Goal: Task Accomplishment & Management: Manage account settings

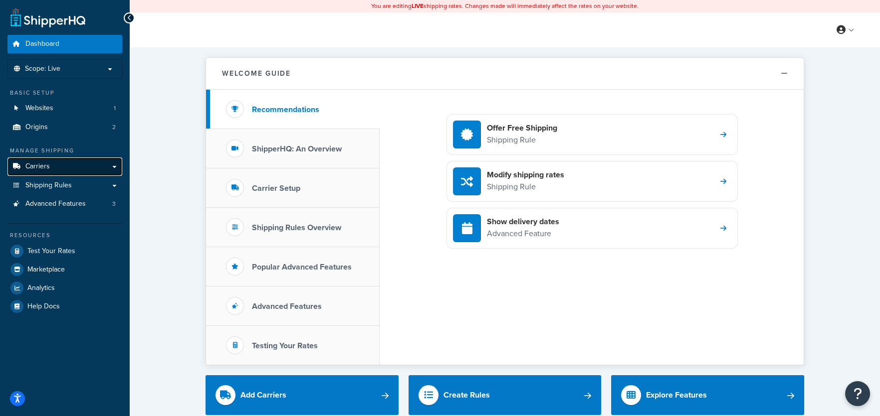
click at [53, 166] on link "Carriers" at bounding box center [64, 167] width 115 height 18
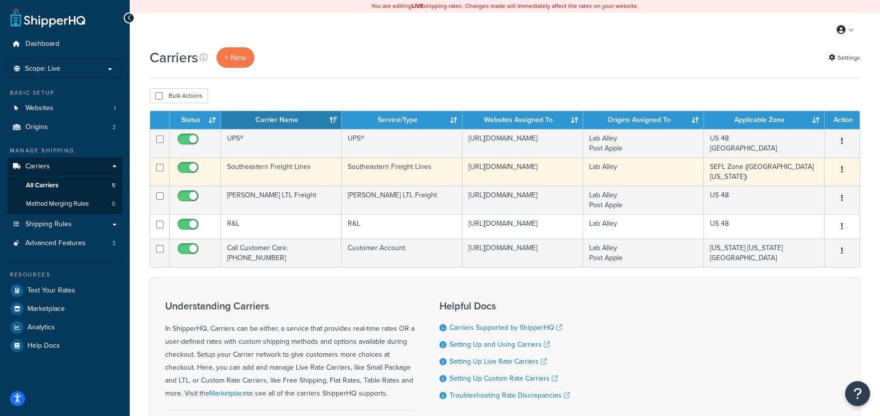
click at [841, 168] on icon "button" at bounding box center [842, 169] width 2 height 7
click at [772, 195] on link "Edit" at bounding box center [801, 190] width 79 height 20
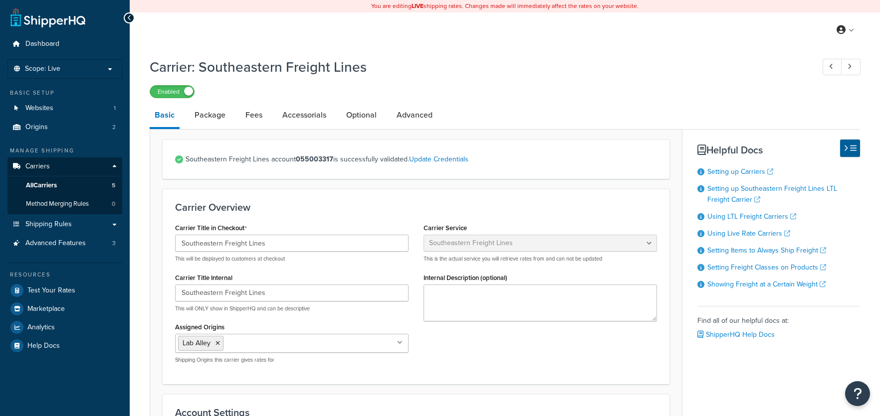
select select "seflFreight"
click at [430, 121] on link "Advanced" at bounding box center [415, 115] width 46 height 24
select select "false"
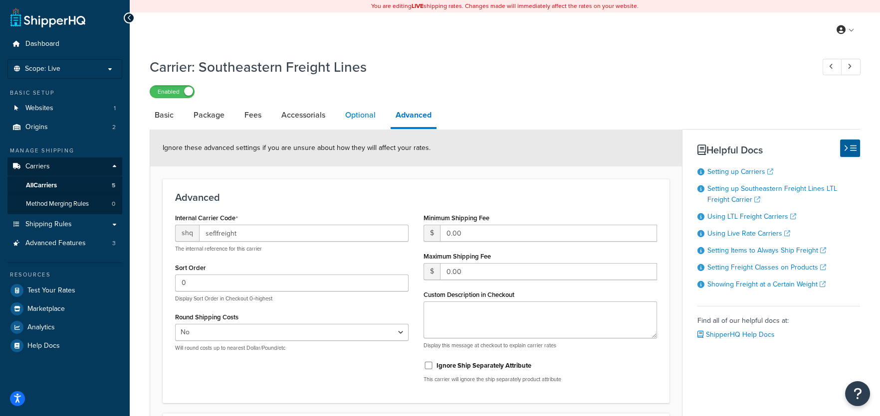
click at [361, 118] on link "Optional" at bounding box center [360, 115] width 40 height 24
select select "85"
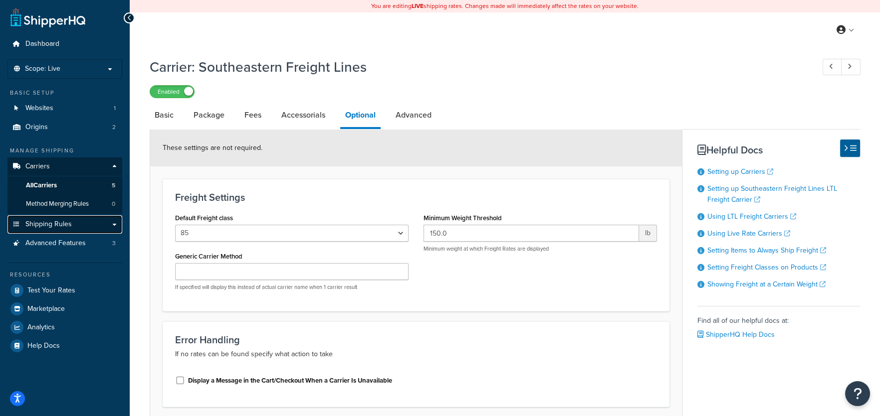
click at [41, 225] on span "Shipping Rules" at bounding box center [48, 224] width 46 height 8
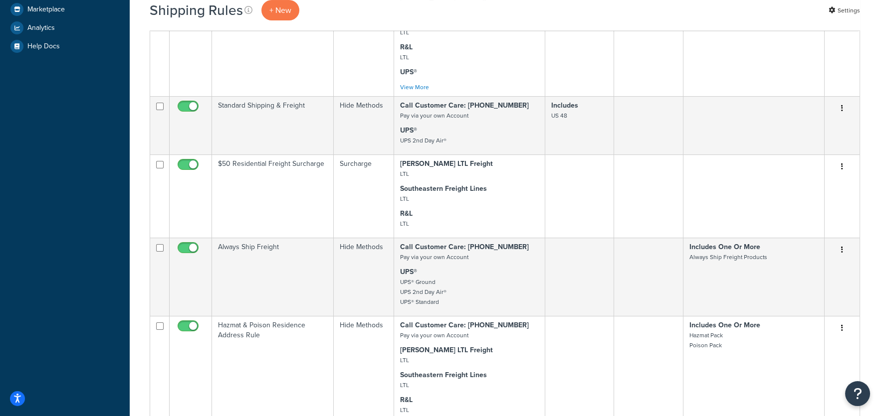
scroll to position [364, 0]
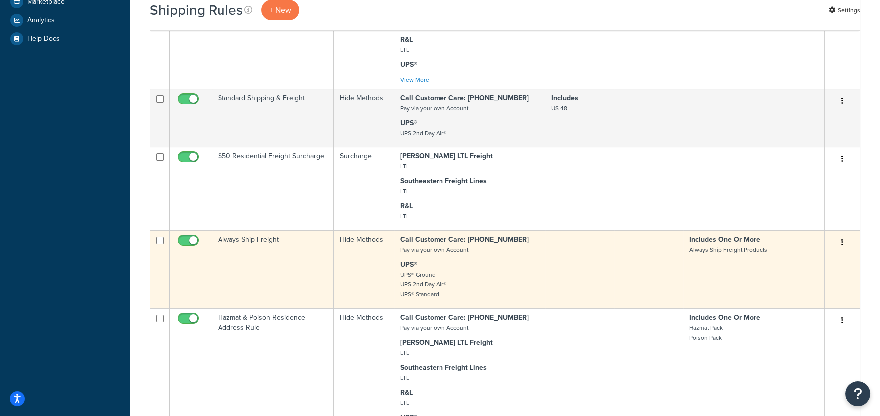
click at [845, 245] on button "button" at bounding box center [842, 243] width 14 height 16
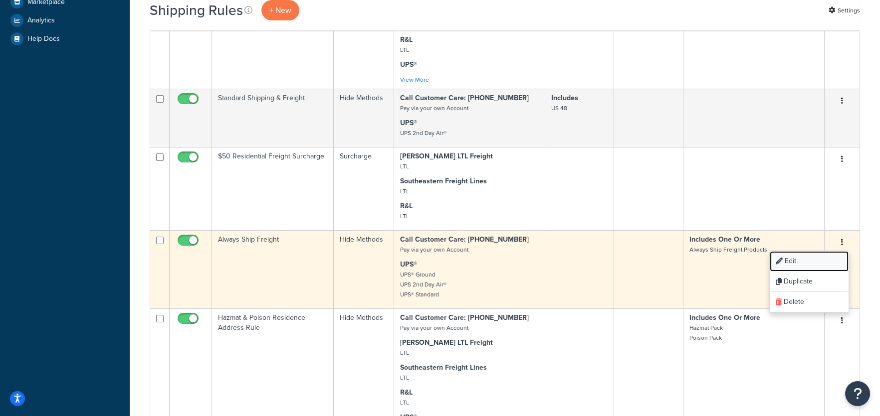
click at [810, 271] on link "Edit" at bounding box center [809, 261] width 79 height 20
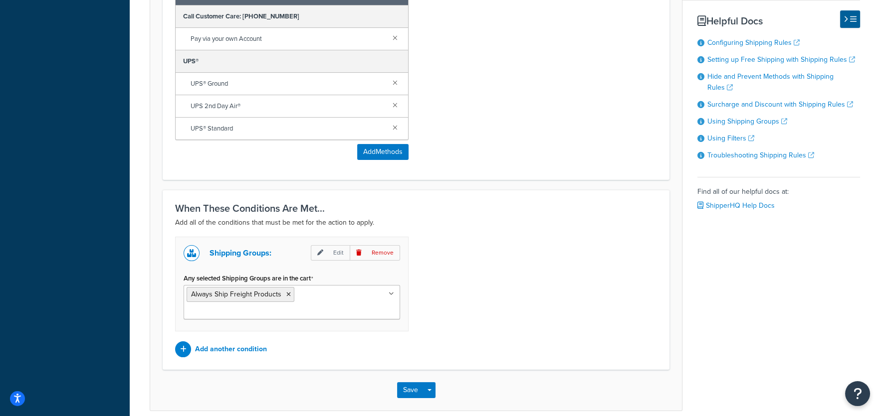
scroll to position [505, 0]
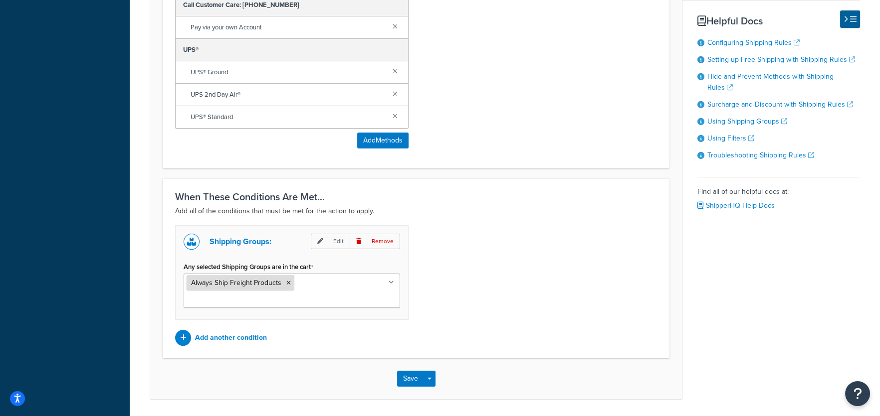
click at [271, 280] on span "Always Ship Freight Products" at bounding box center [236, 283] width 90 height 10
click at [269, 280] on span "Always Ship Freight Products" at bounding box center [236, 283] width 90 height 10
click at [336, 239] on p "Edit" at bounding box center [330, 241] width 39 height 15
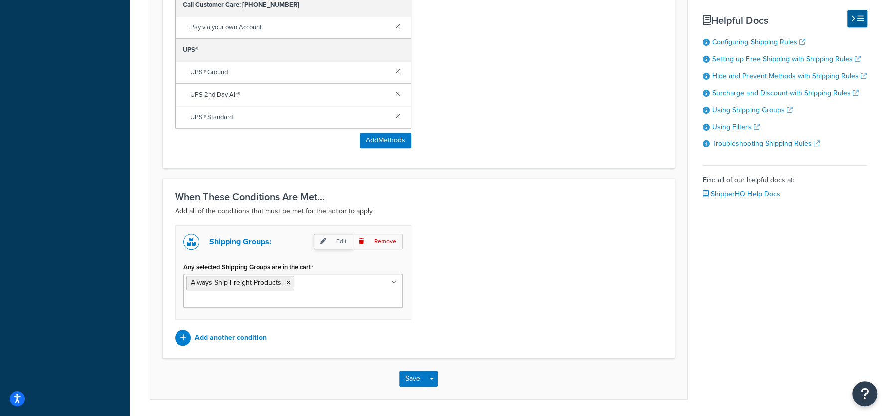
select select "any"
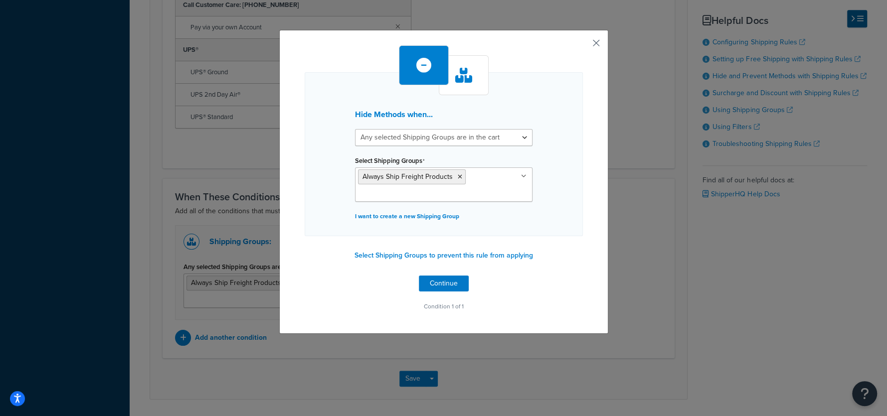
click at [583, 45] on button "button" at bounding box center [582, 46] width 2 height 2
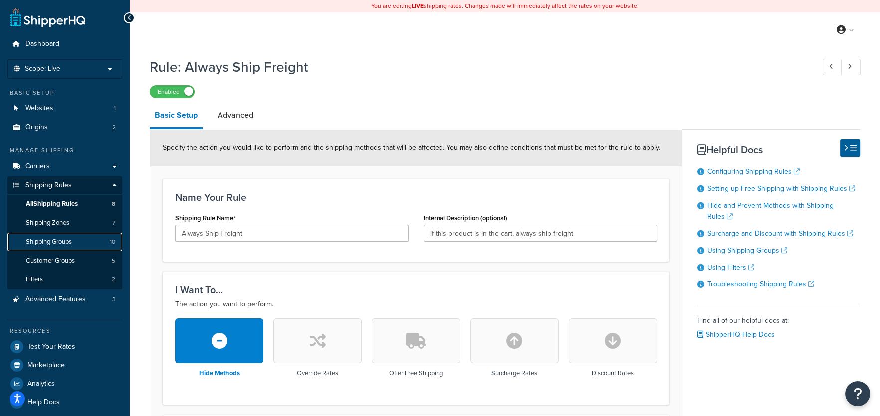
click at [42, 244] on span "Shipping Groups" at bounding box center [49, 242] width 46 height 8
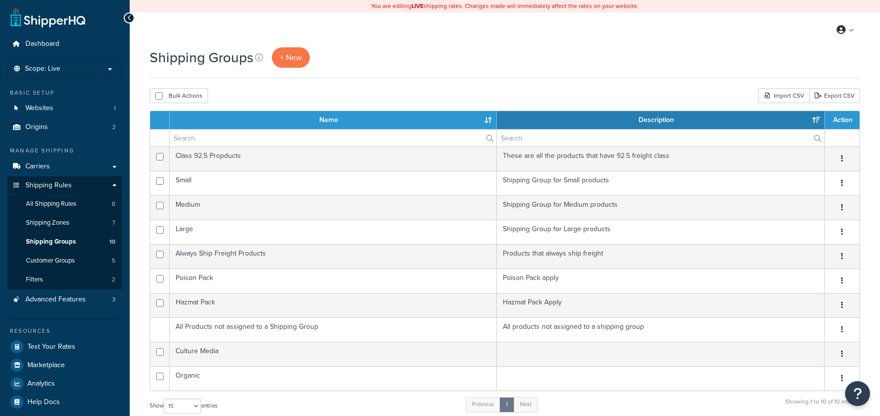
select select "15"
click at [61, 243] on span "Shipping Groups" at bounding box center [51, 242] width 50 height 8
select select "15"
click at [63, 203] on span "All Shipping Rules" at bounding box center [51, 204] width 50 height 8
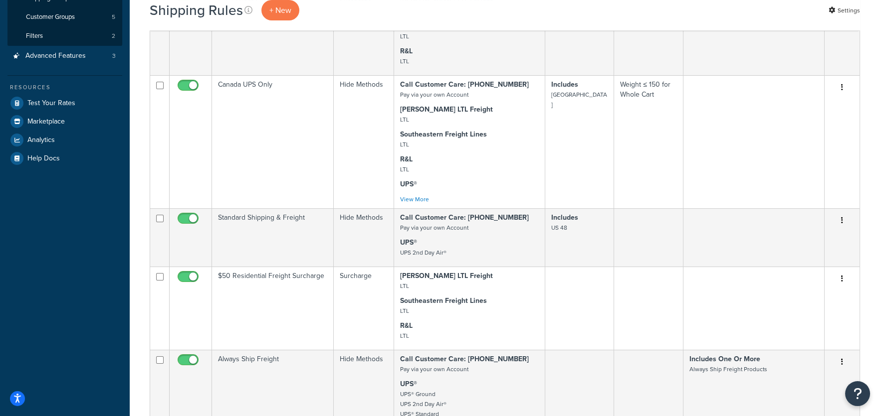
scroll to position [245, 0]
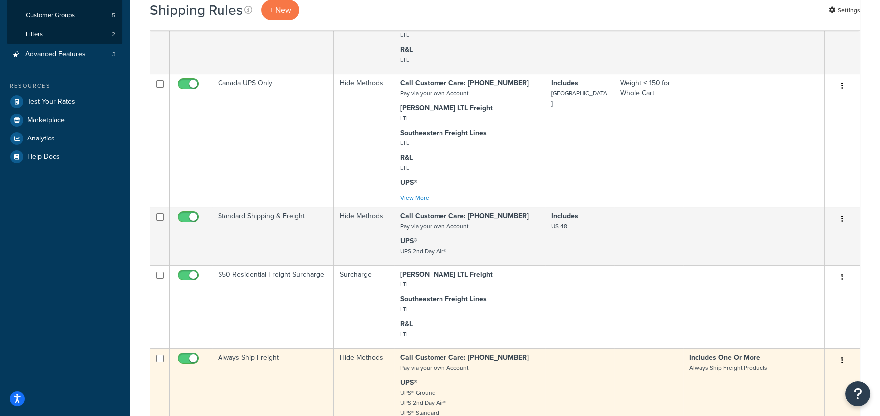
click at [840, 369] on button "button" at bounding box center [842, 361] width 14 height 16
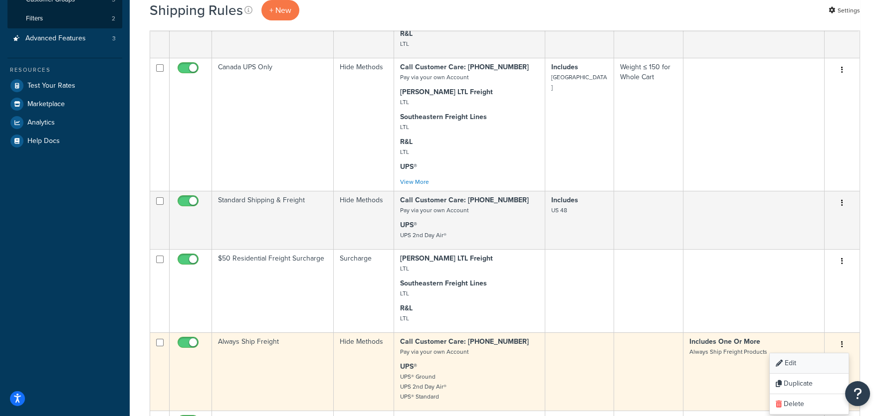
scroll to position [262, 0]
click at [800, 371] on link "Edit" at bounding box center [809, 363] width 79 height 20
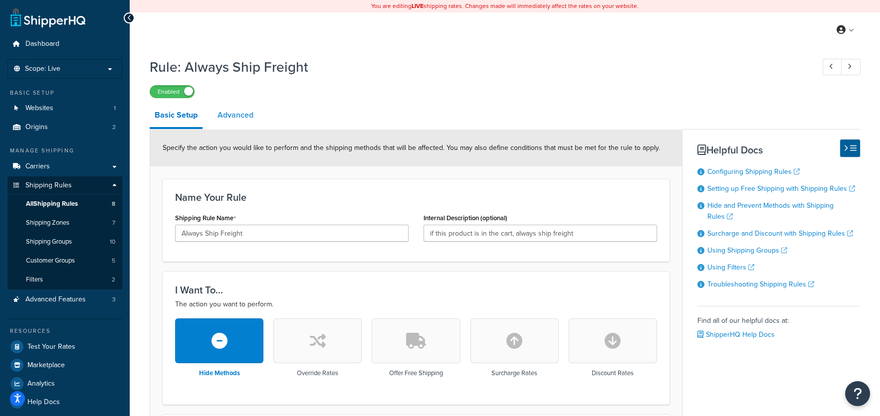
click at [224, 118] on link "Advanced" at bounding box center [235, 115] width 46 height 24
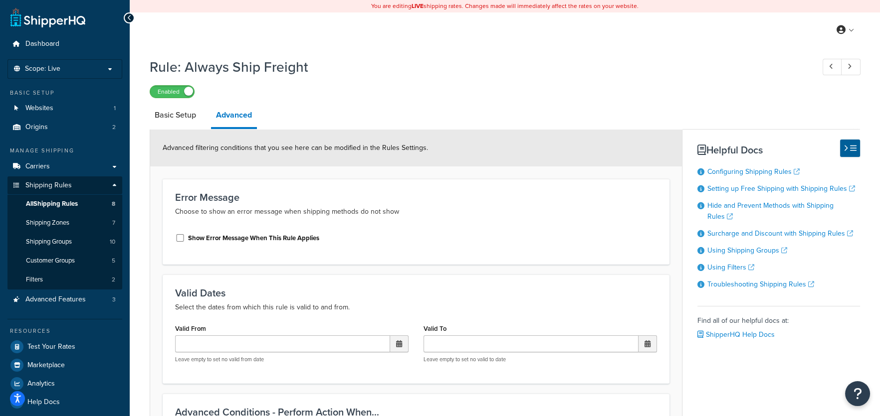
click at [180, 242] on div "Show Error Message When This Rule Applies" at bounding box center [291, 237] width 233 height 15
click at [178, 237] on input "Show Error Message When This Rule Applies" at bounding box center [180, 237] width 10 height 7
checkbox input "true"
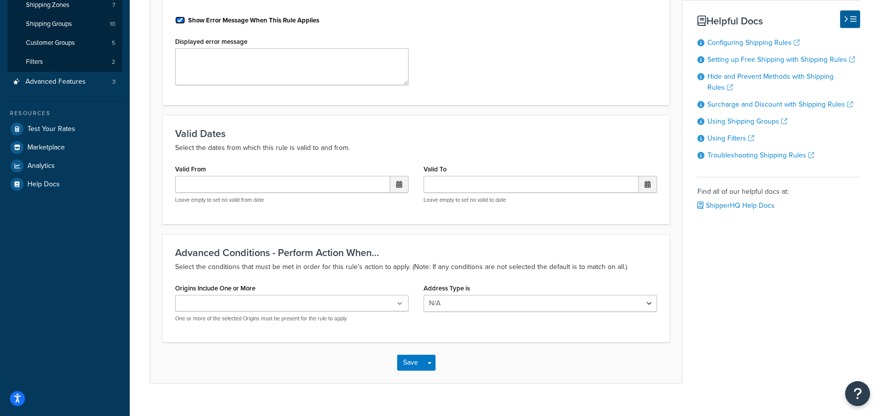
scroll to position [235, 0]
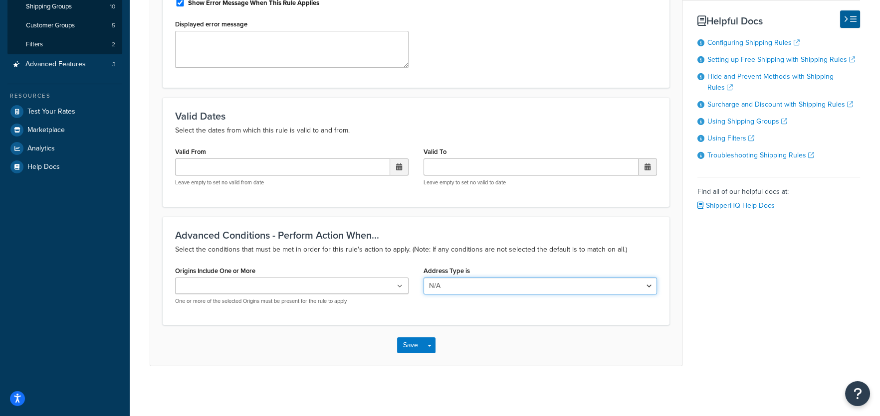
click at [486, 282] on select "N/A Business Residential" at bounding box center [539, 286] width 233 height 17
